Goal: Information Seeking & Learning: Obtain resource

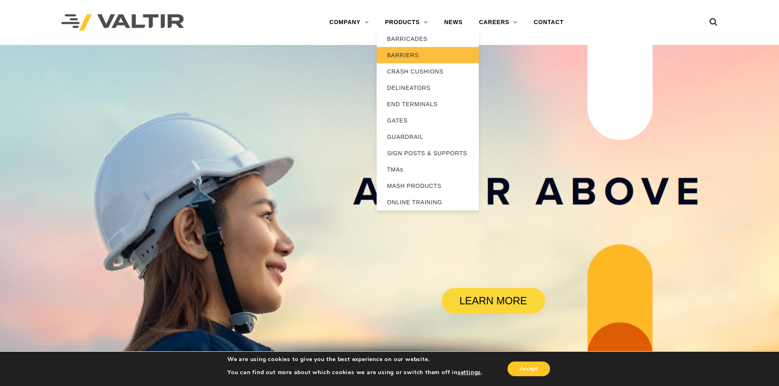
click at [411, 58] on link "BARRIERS" at bounding box center [428, 55] width 102 height 16
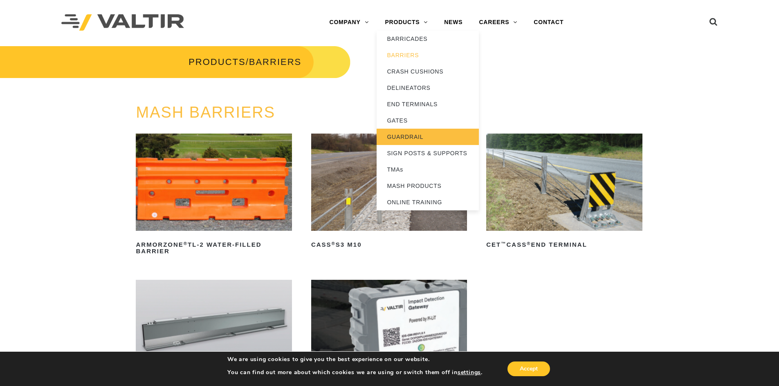
click at [404, 132] on link "GUARDRAIL" at bounding box center [428, 137] width 102 height 16
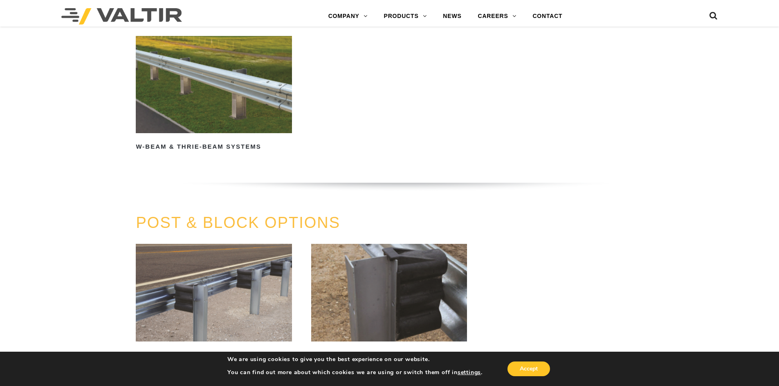
scroll to position [613, 0]
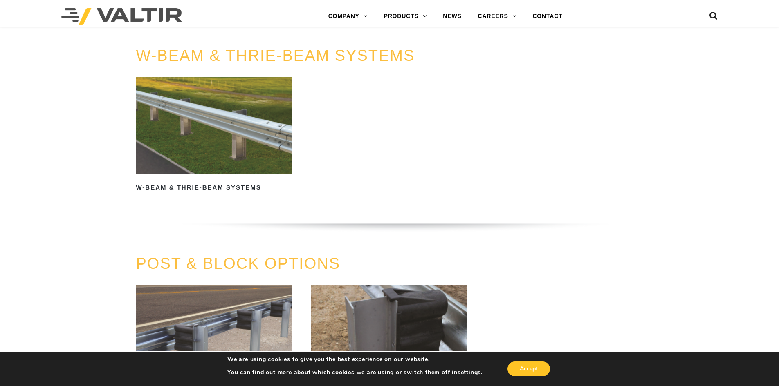
click at [218, 156] on img at bounding box center [214, 125] width 156 height 97
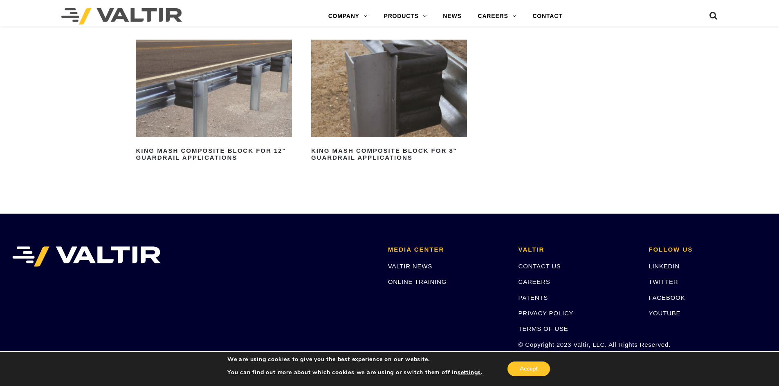
scroll to position [818, 0]
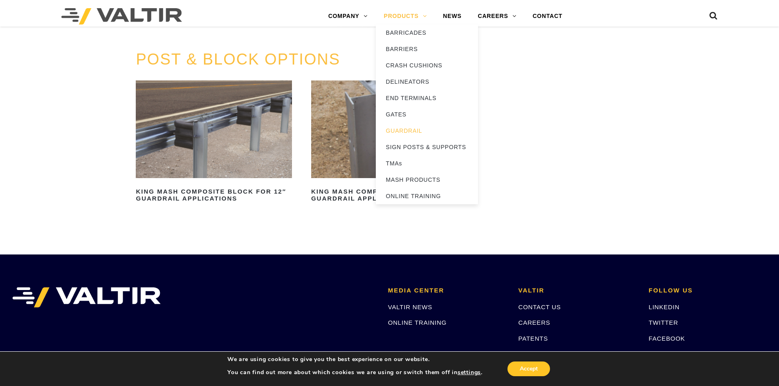
click at [425, 14] on link "PRODUCTS" at bounding box center [405, 16] width 59 height 16
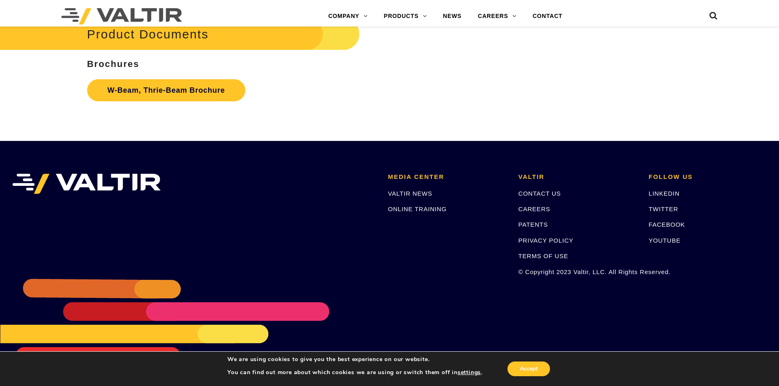
scroll to position [2520, 0]
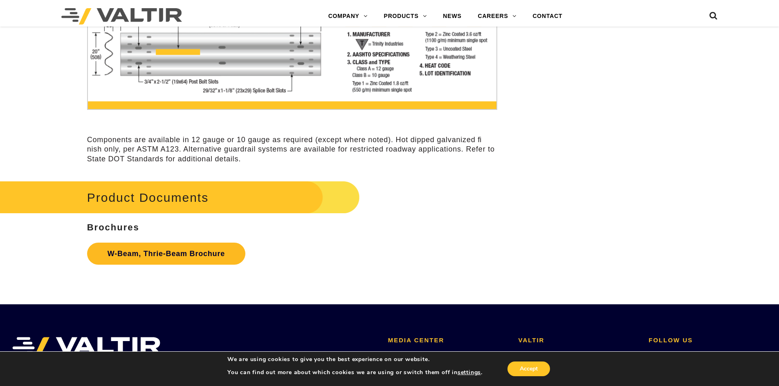
click at [216, 251] on link "W-Beam, Thrie-Beam Brochure" at bounding box center [166, 254] width 158 height 22
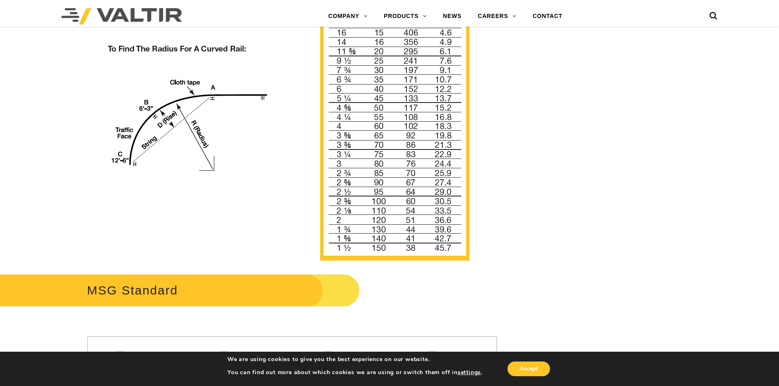
scroll to position [859, 0]
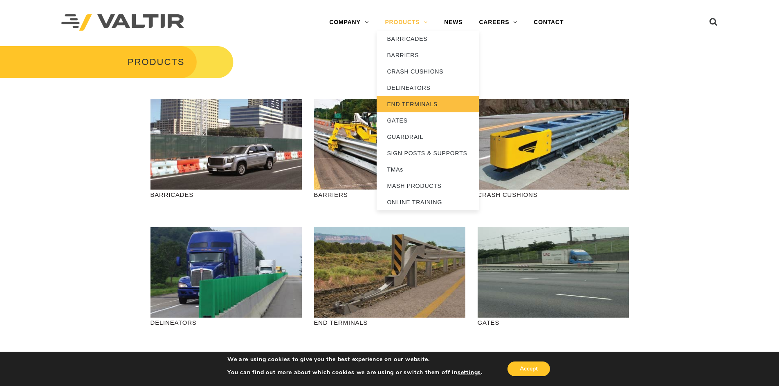
click at [417, 106] on link "END TERMINALS" at bounding box center [428, 104] width 102 height 16
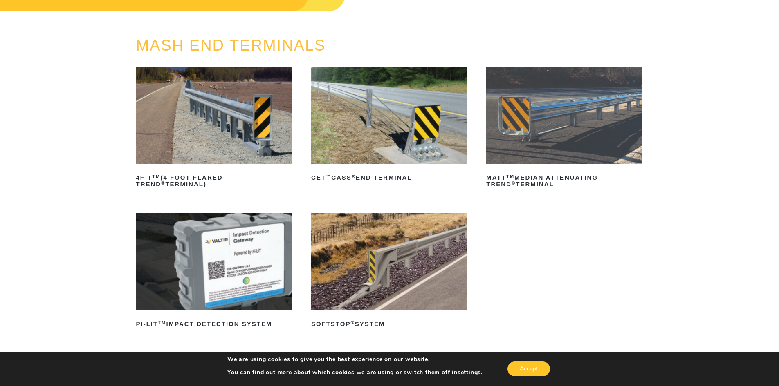
scroll to position [82, 0]
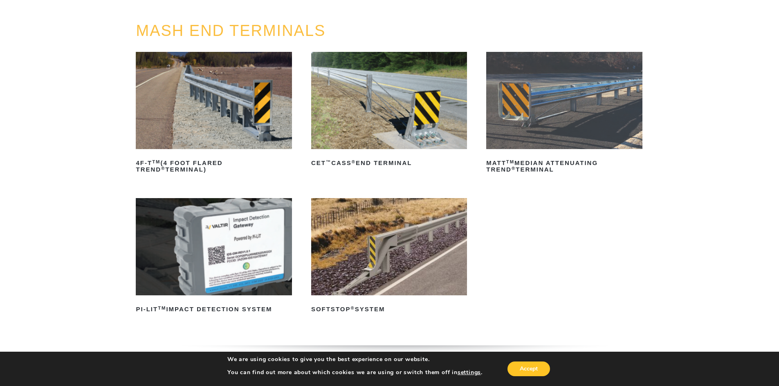
click at [371, 256] on img at bounding box center [389, 246] width 156 height 97
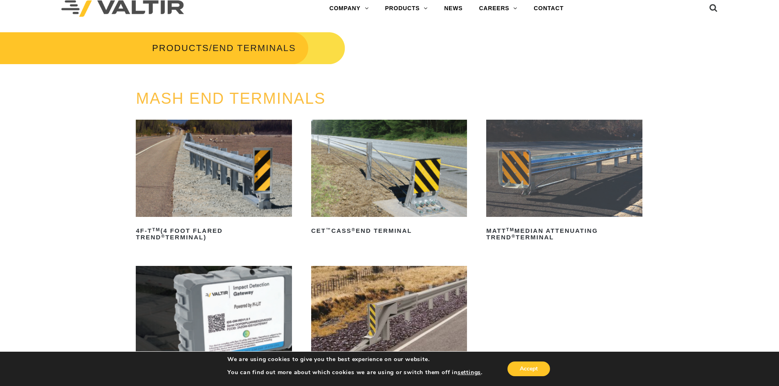
scroll to position [0, 0]
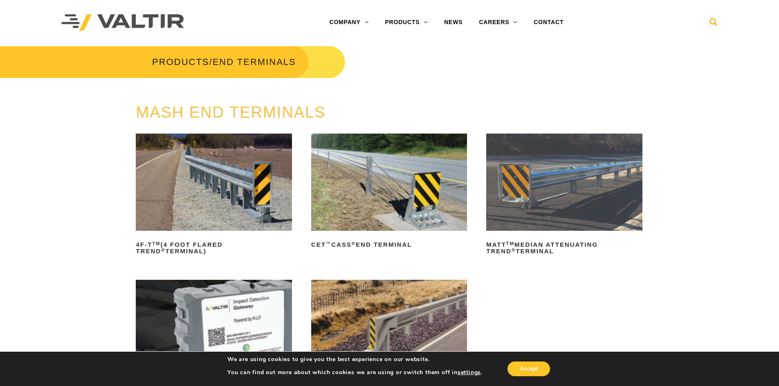
click at [710, 25] on icon at bounding box center [713, 24] width 8 height 12
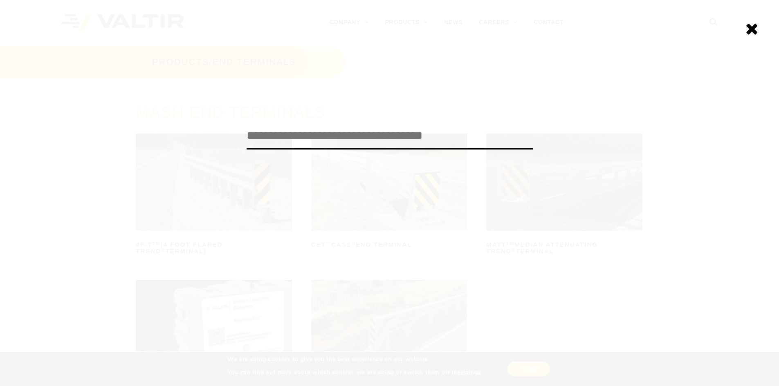
paste input "*********"
type input "*********"
click input "******" at bounding box center [0, 0] width 0 height 0
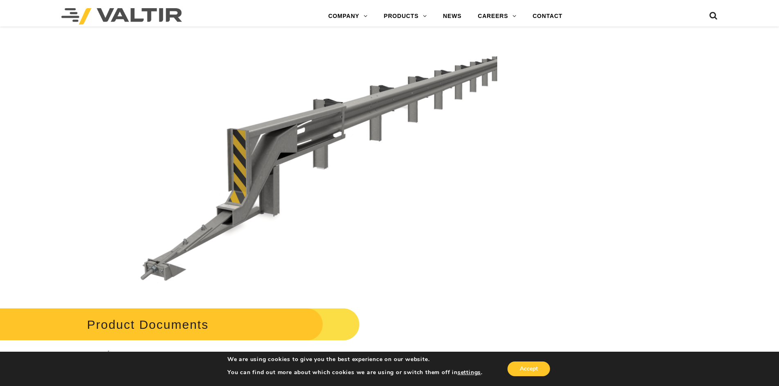
scroll to position [2494, 0]
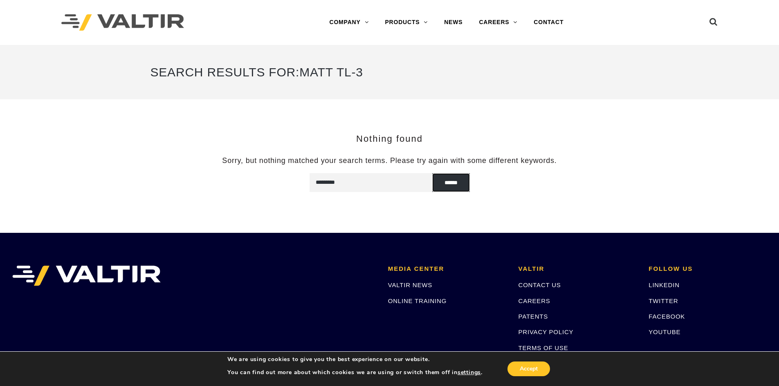
click at [459, 184] on input "******" at bounding box center [451, 182] width 38 height 19
click at [712, 25] on icon at bounding box center [713, 24] width 8 height 12
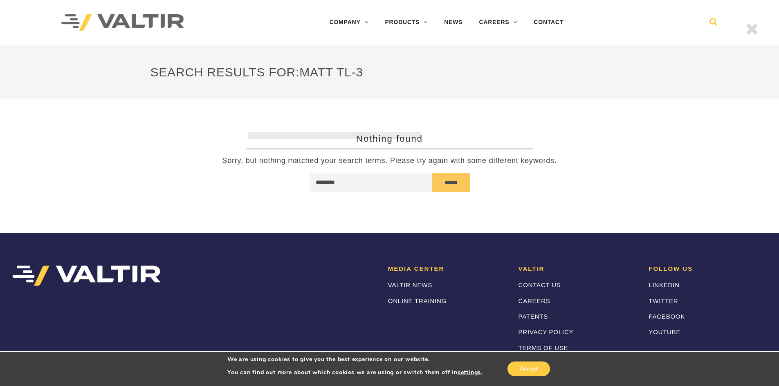
paste input "**********"
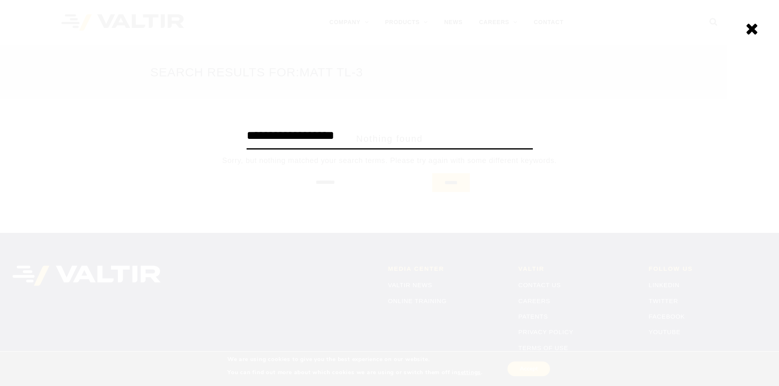
type input "**********"
click input "******" at bounding box center [0, 0] width 0 height 0
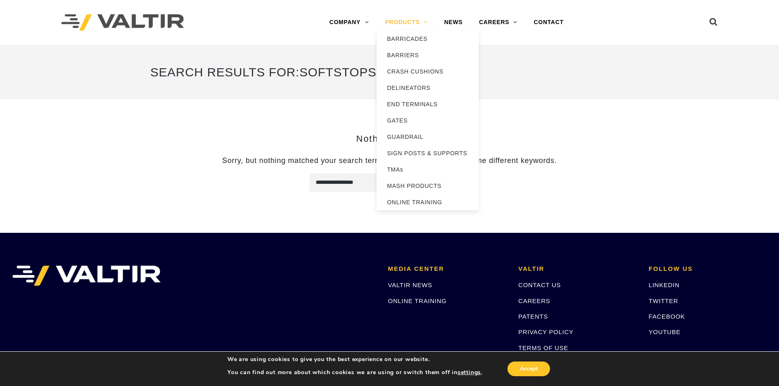
click at [422, 26] on link "PRODUCTS" at bounding box center [406, 22] width 59 height 16
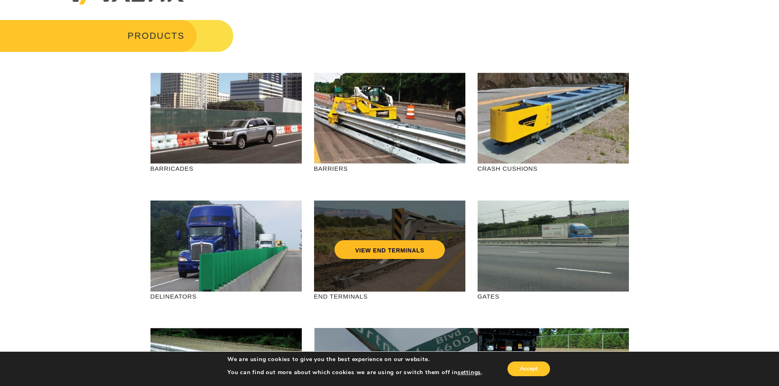
scroll to position [41, 0]
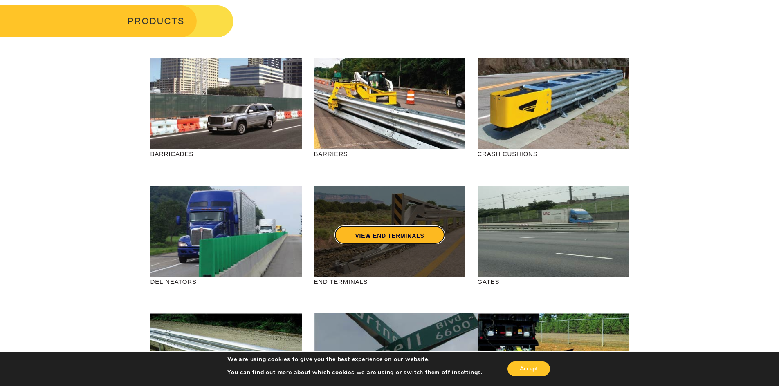
click at [362, 233] on link "VIEW END TERMINALS" at bounding box center [390, 235] width 110 height 19
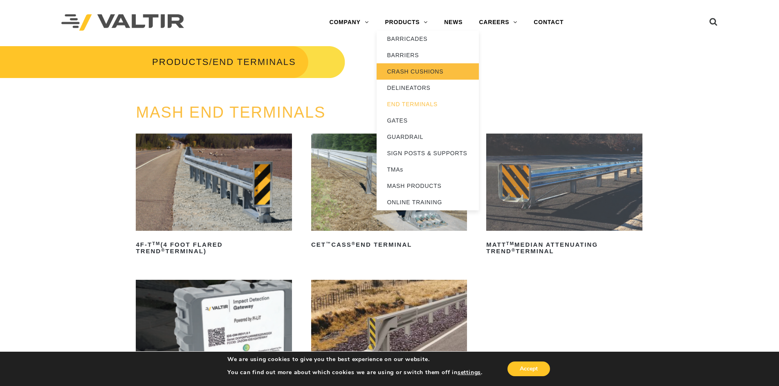
click at [402, 72] on link "CRASH CUSHIONS" at bounding box center [428, 71] width 102 height 16
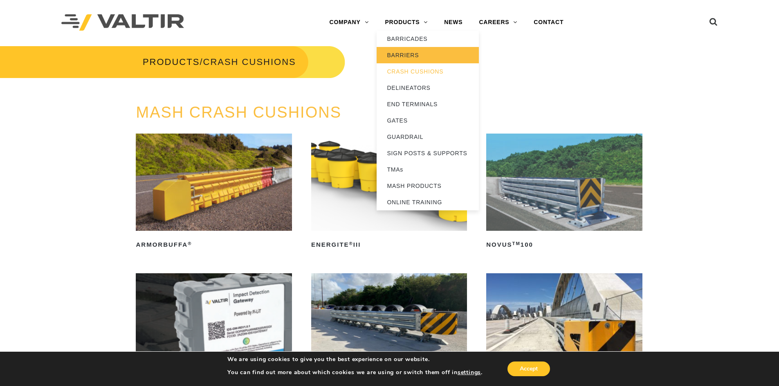
click at [404, 55] on link "BARRIERS" at bounding box center [428, 55] width 102 height 16
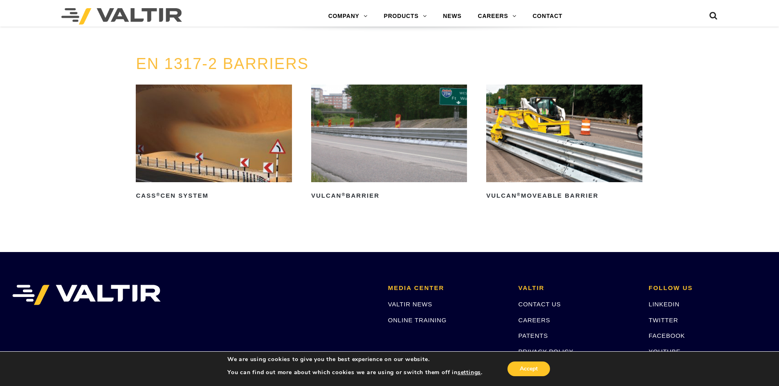
scroll to position [1595, 0]
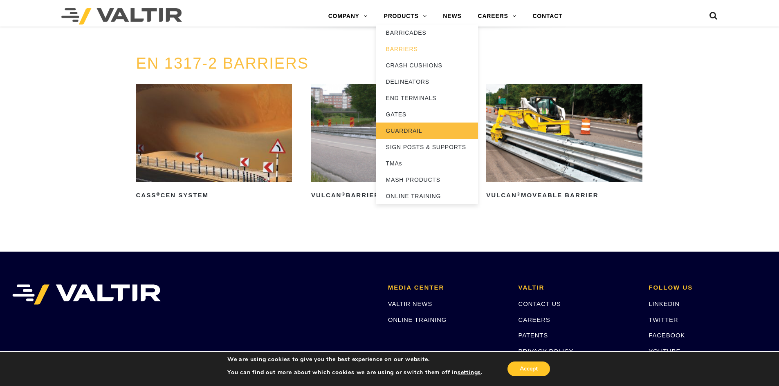
click at [401, 132] on link "GUARDRAIL" at bounding box center [427, 131] width 102 height 16
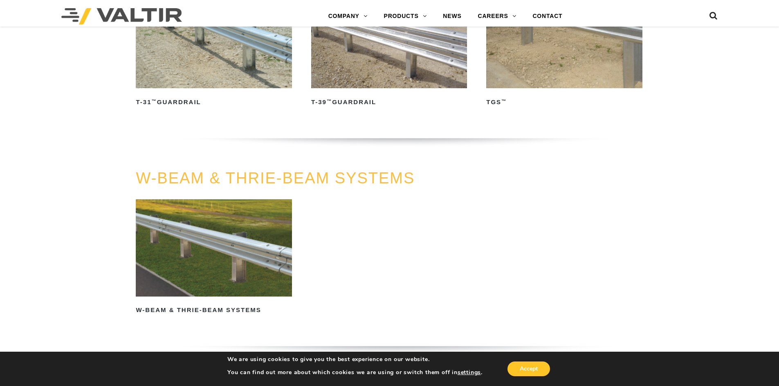
scroll to position [482, 0]
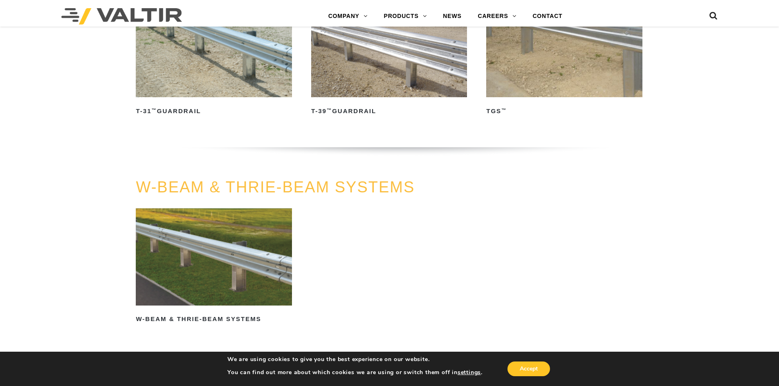
click at [276, 259] on img at bounding box center [214, 257] width 156 height 97
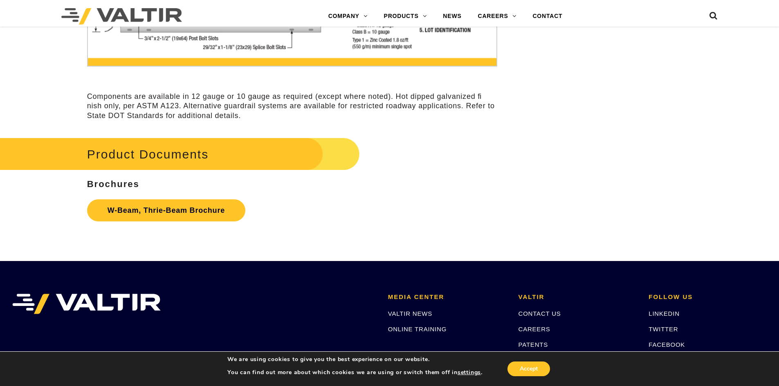
scroll to position [2561, 0]
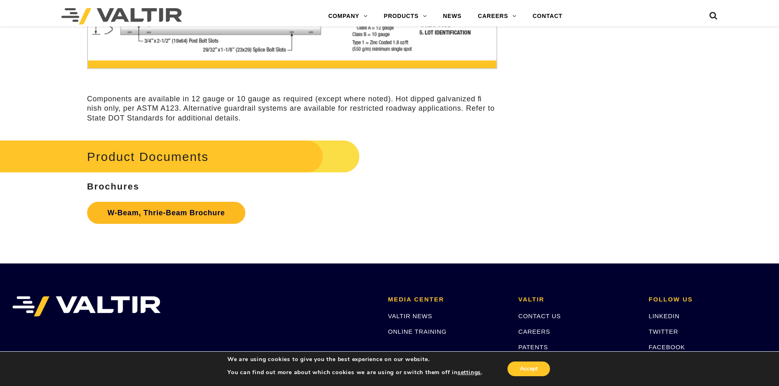
click at [222, 214] on link "W-Beam, Thrie-Beam Brochure" at bounding box center [166, 213] width 158 height 22
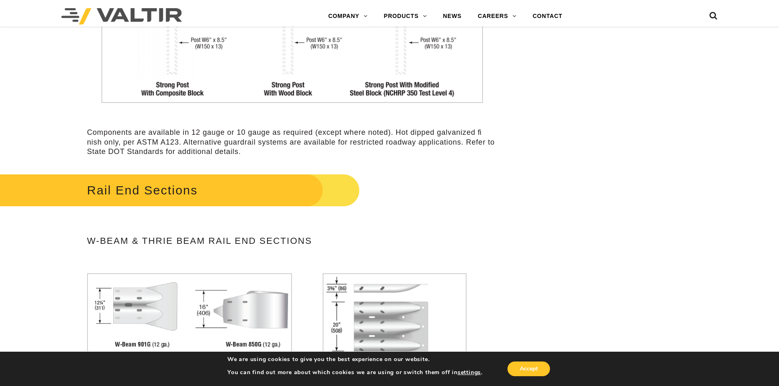
scroll to position [1457, 0]
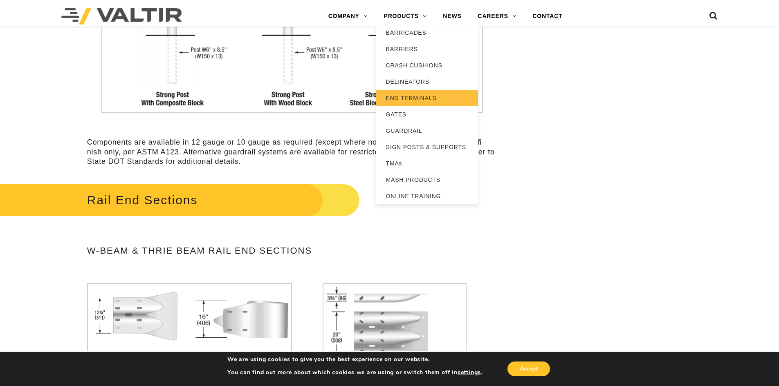
click at [409, 98] on link "END TERMINALS" at bounding box center [427, 98] width 102 height 16
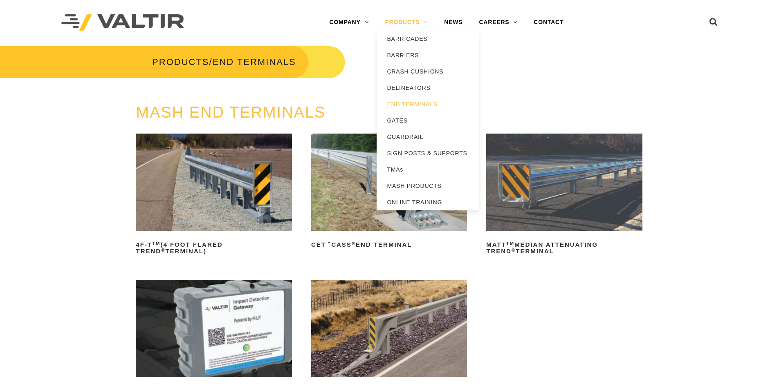
click at [421, 25] on link "PRODUCTS" at bounding box center [406, 22] width 59 height 16
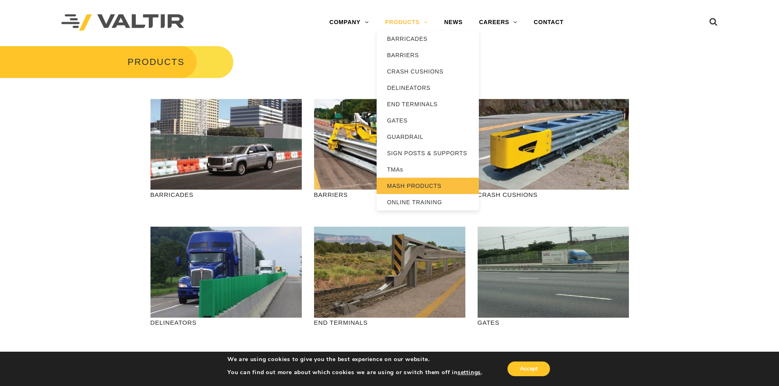
click at [415, 183] on link "MASH PRODUCTS" at bounding box center [428, 186] width 102 height 16
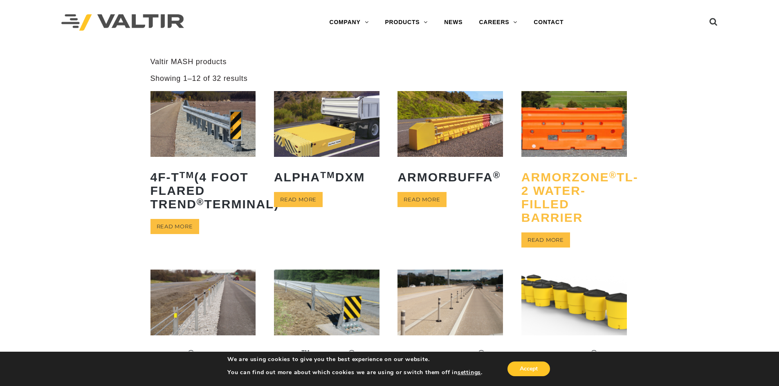
scroll to position [41, 0]
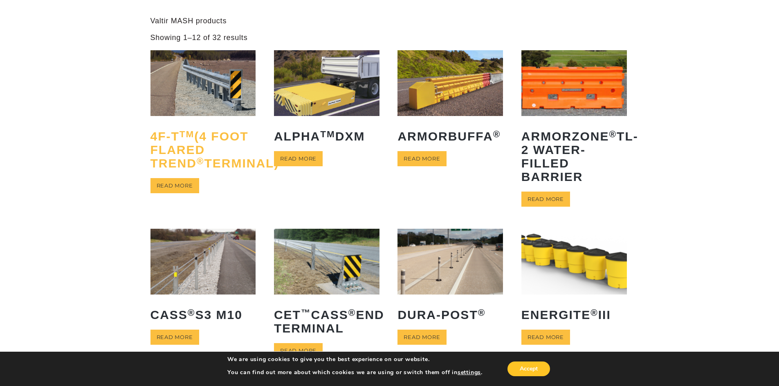
click at [189, 169] on h2 "4F-T TM (4 Foot Flared TREND ® Terminal)" at bounding box center [203, 149] width 106 height 53
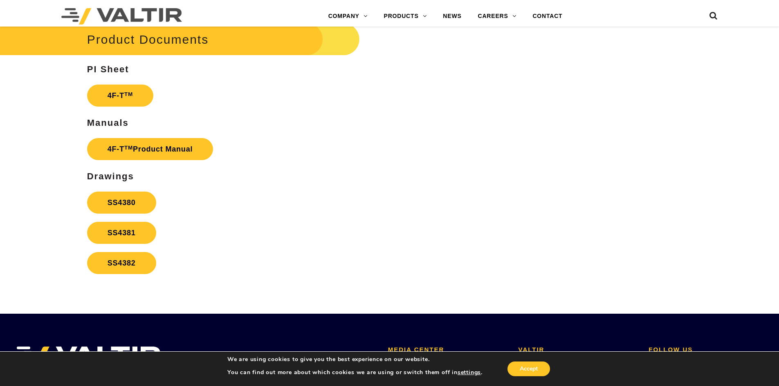
scroll to position [1554, 0]
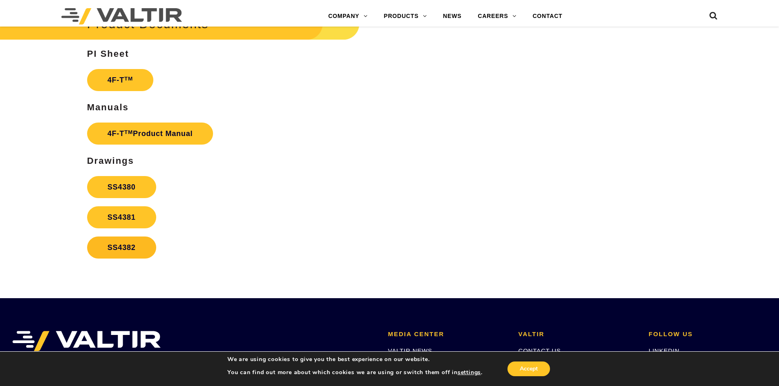
click at [130, 245] on link "SS4382" at bounding box center [121, 248] width 69 height 22
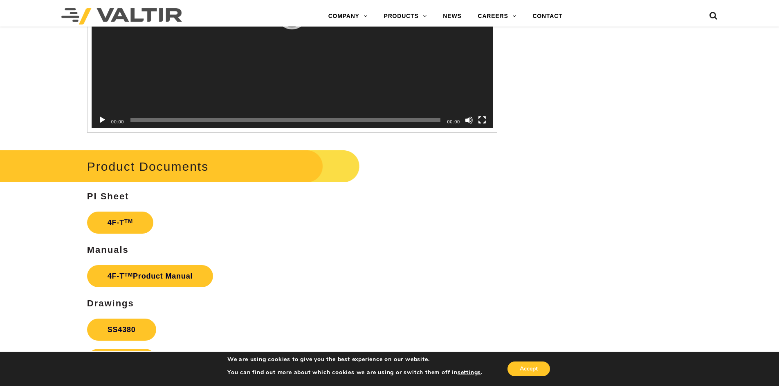
scroll to position [1513, 0]
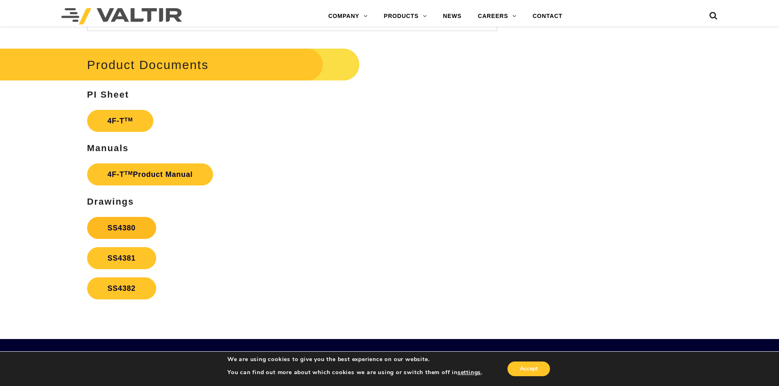
click at [139, 230] on link "SS4380" at bounding box center [121, 228] width 69 height 22
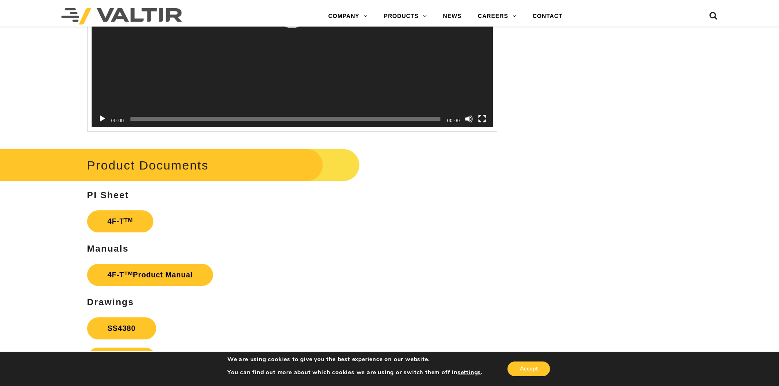
scroll to position [1384, 0]
